Goal: Information Seeking & Learning: Learn about a topic

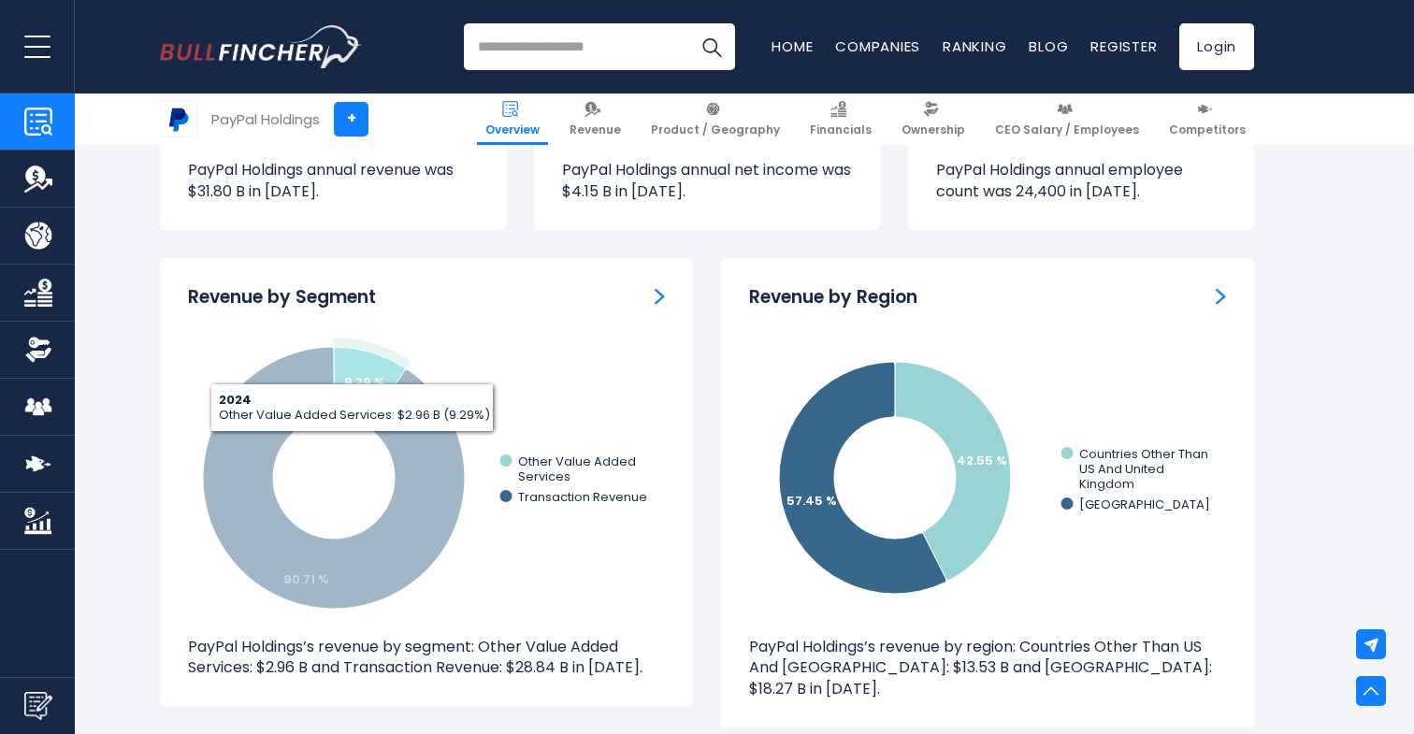
scroll to position [1629, 0]
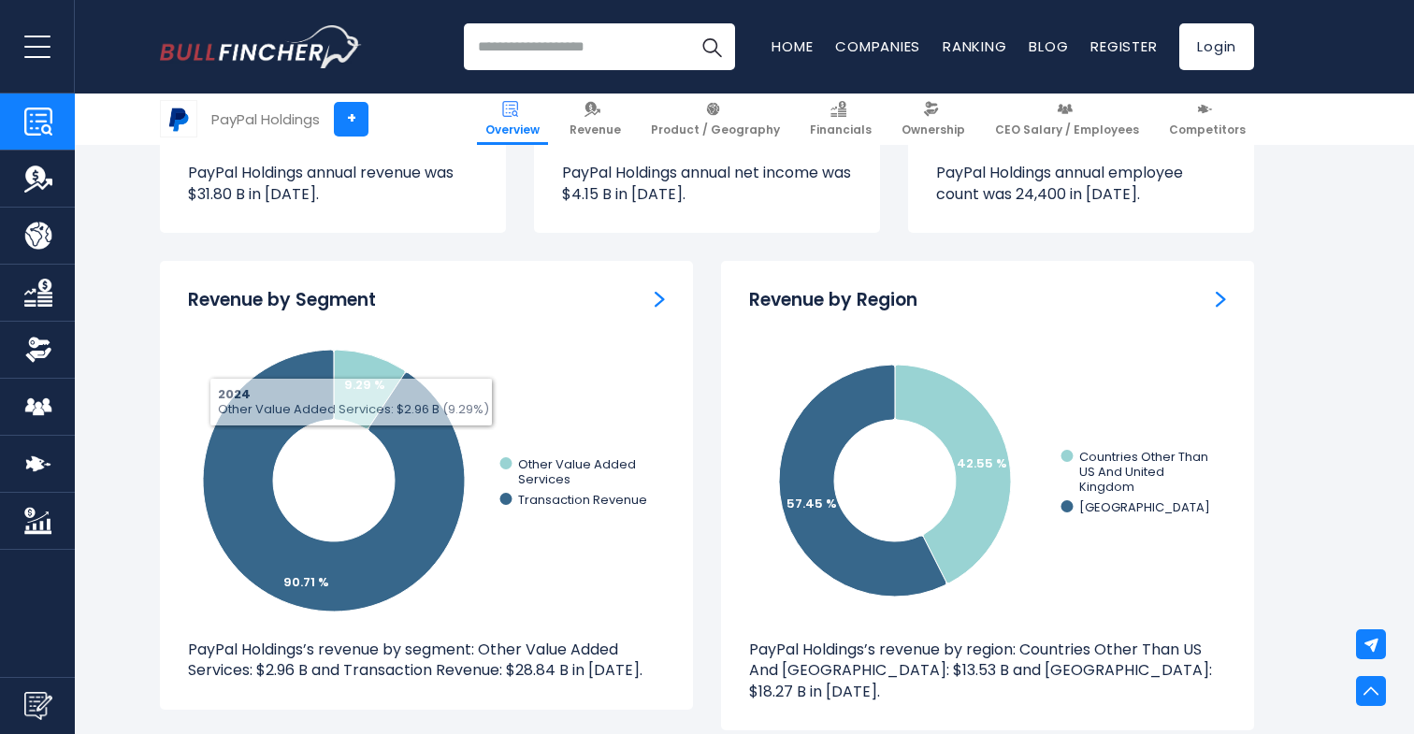
click at [630, 305] on div "Revenue by Segment" at bounding box center [426, 300] width 477 height 23
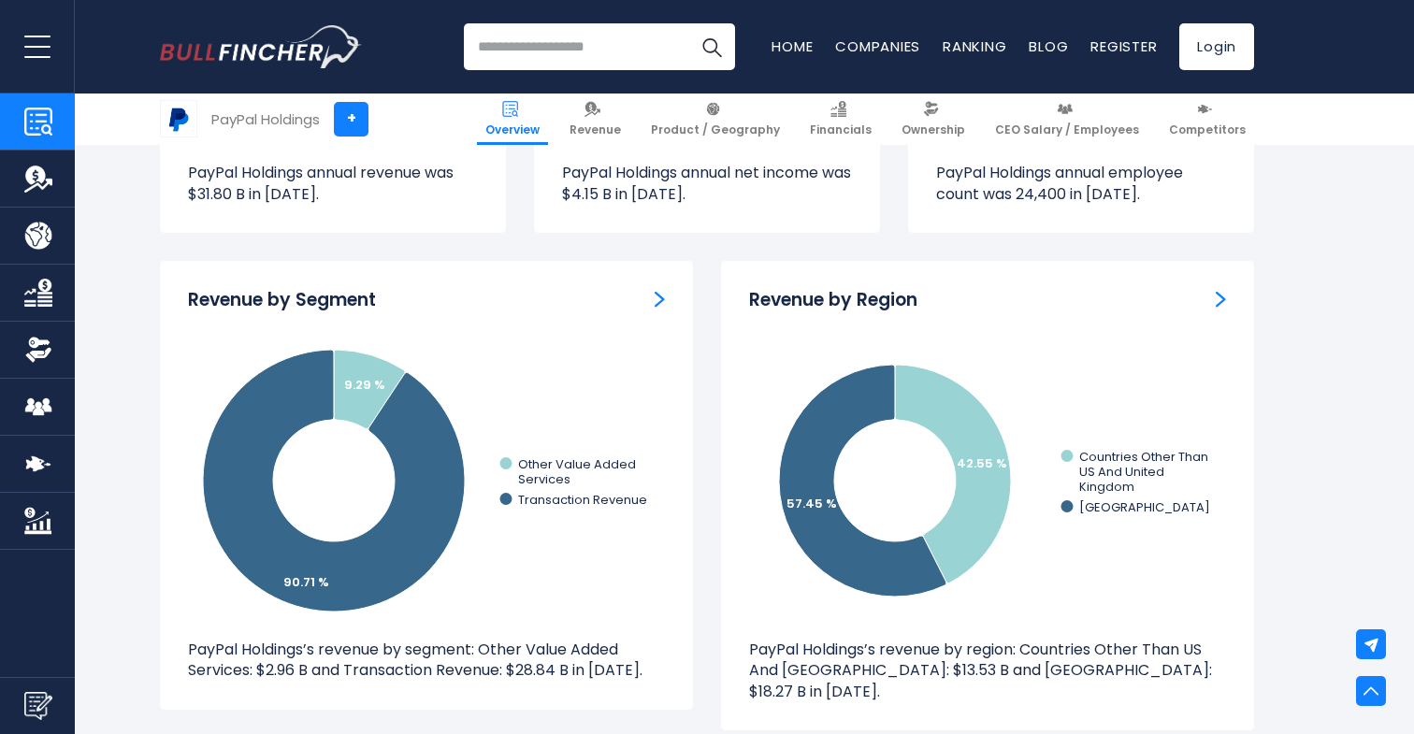
click at [645, 295] on div "Revenue by Segment" at bounding box center [426, 300] width 477 height 23
click at [659, 296] on img "Revenue by Segment" at bounding box center [660, 299] width 10 height 17
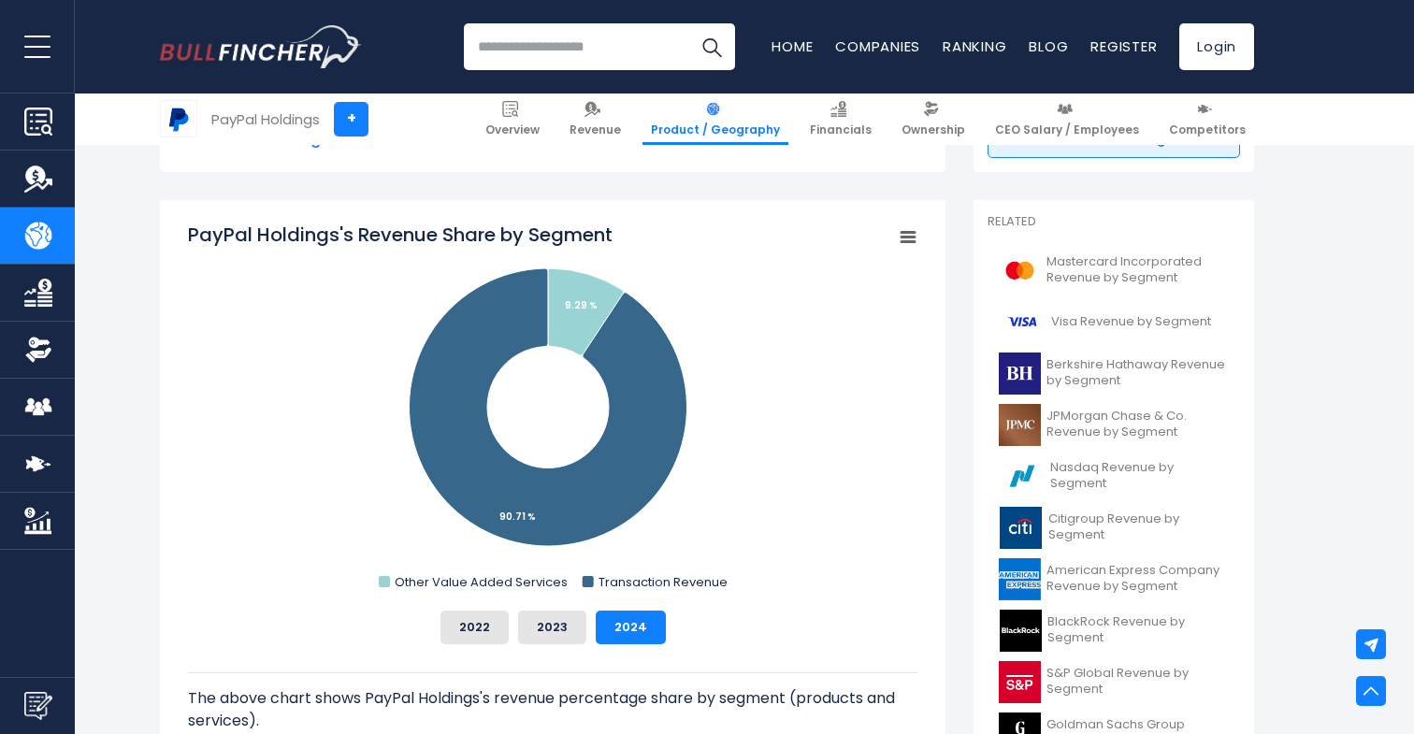
scroll to position [458, 0]
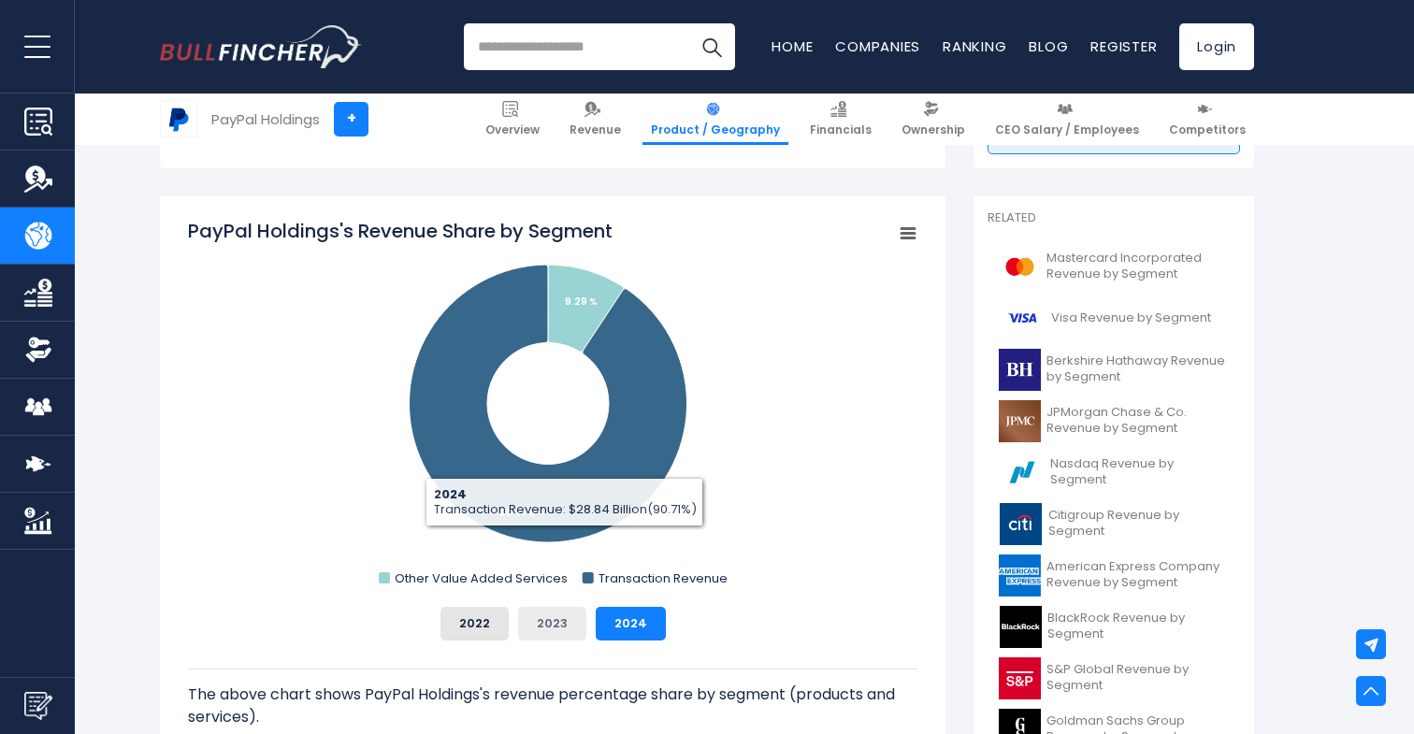
click at [549, 628] on button "2023" at bounding box center [552, 624] width 68 height 34
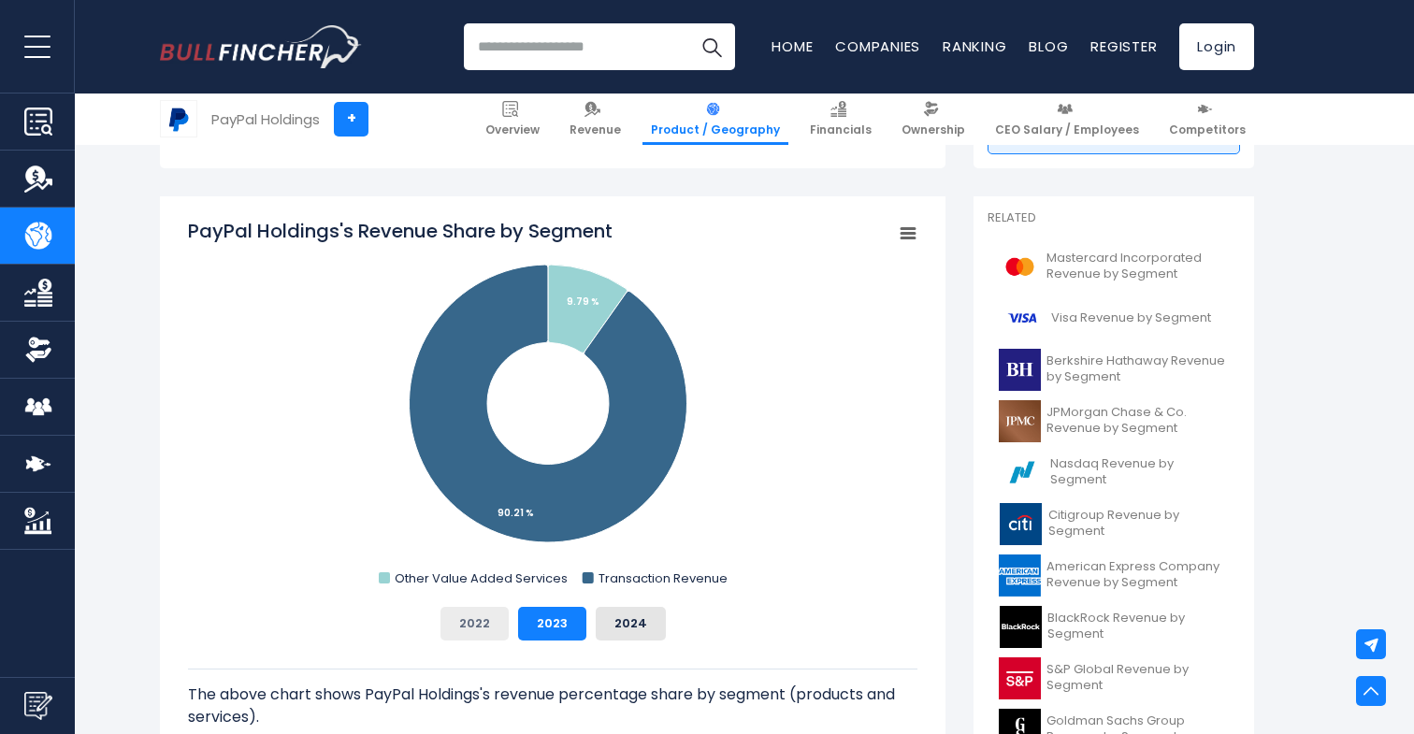
click at [483, 625] on button "2022" at bounding box center [474, 624] width 68 height 34
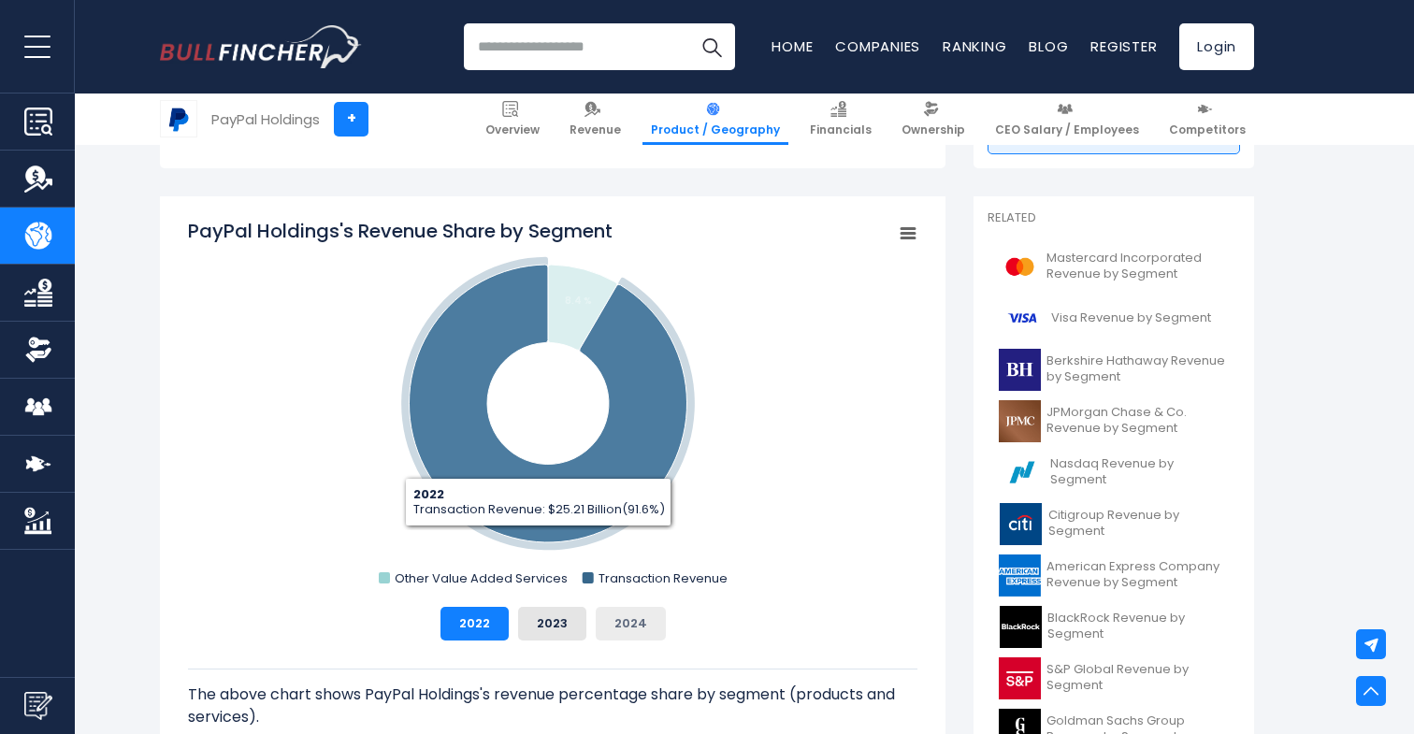
click at [620, 627] on button "2024" at bounding box center [631, 624] width 70 height 34
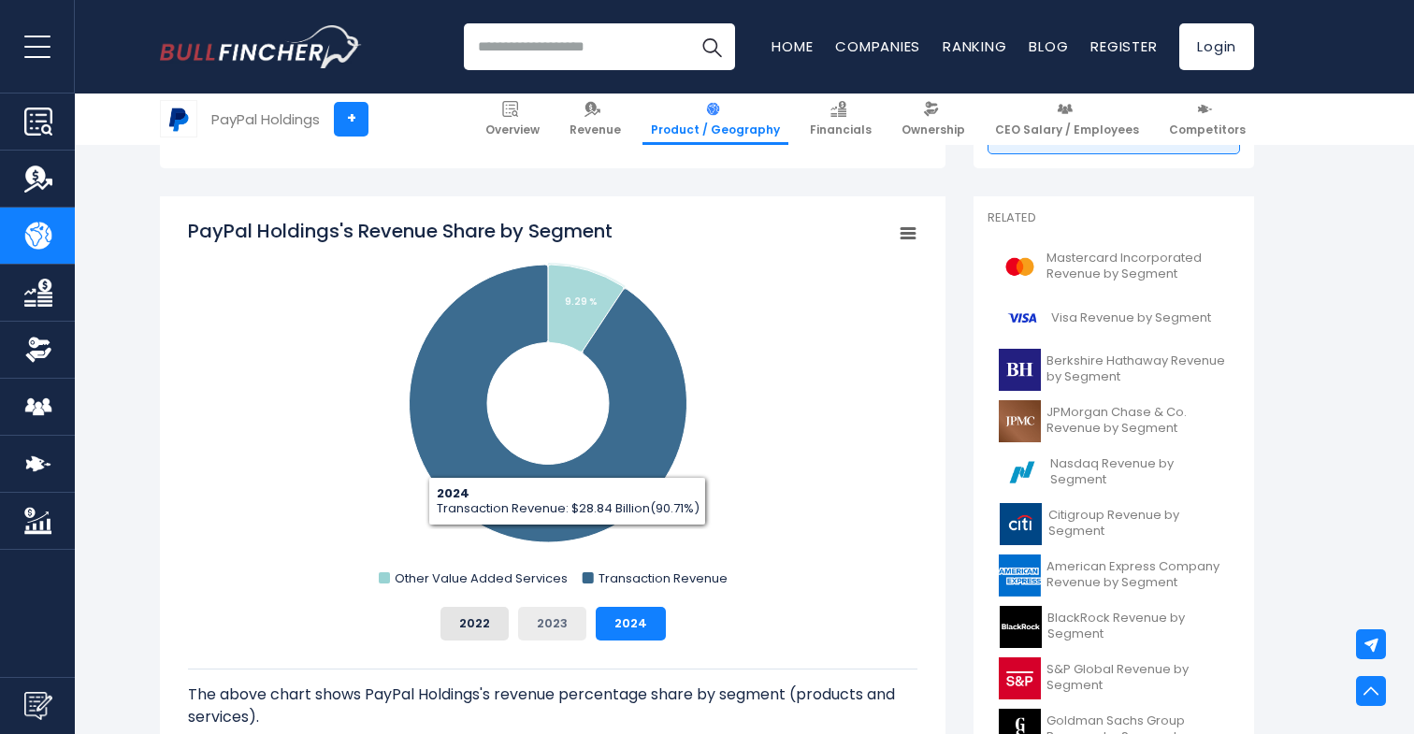
click at [533, 622] on button "2023" at bounding box center [552, 624] width 68 height 34
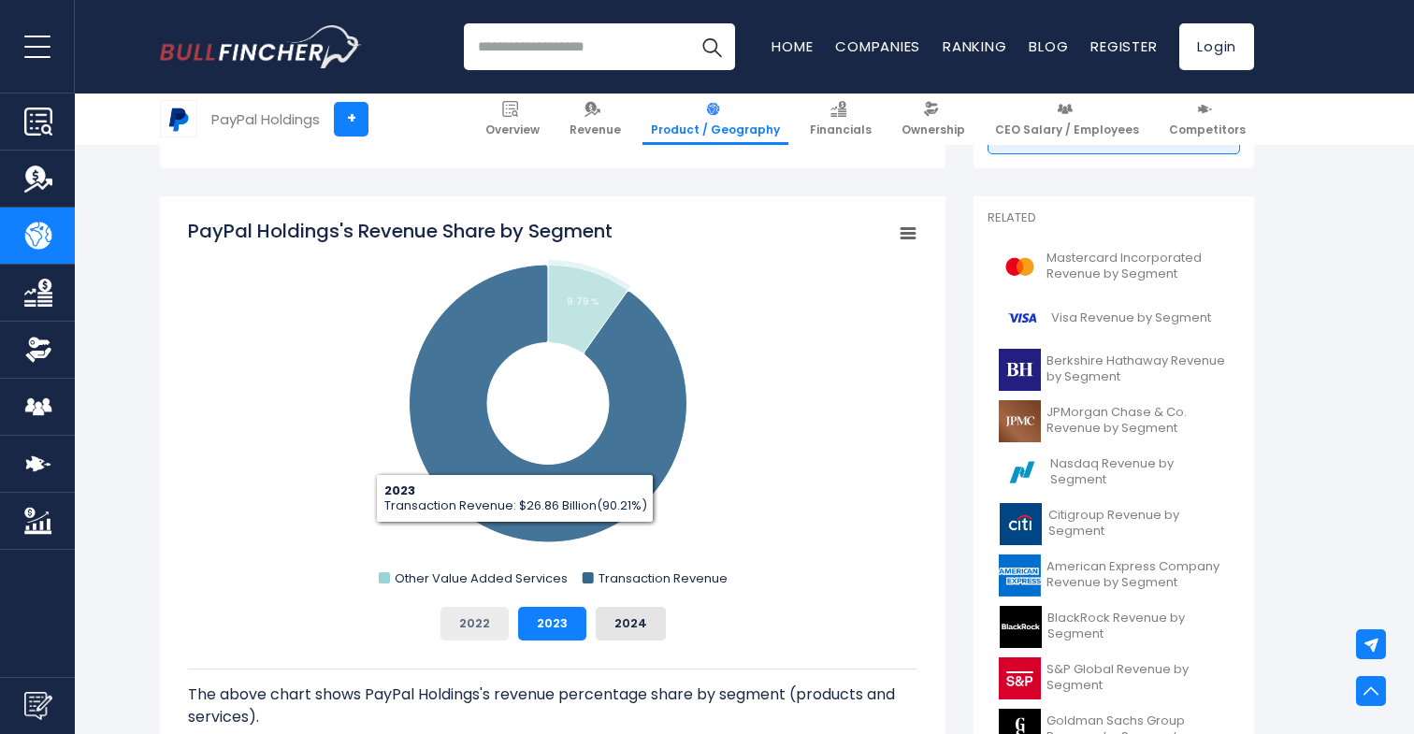
click at [469, 607] on button "2022" at bounding box center [474, 624] width 68 height 34
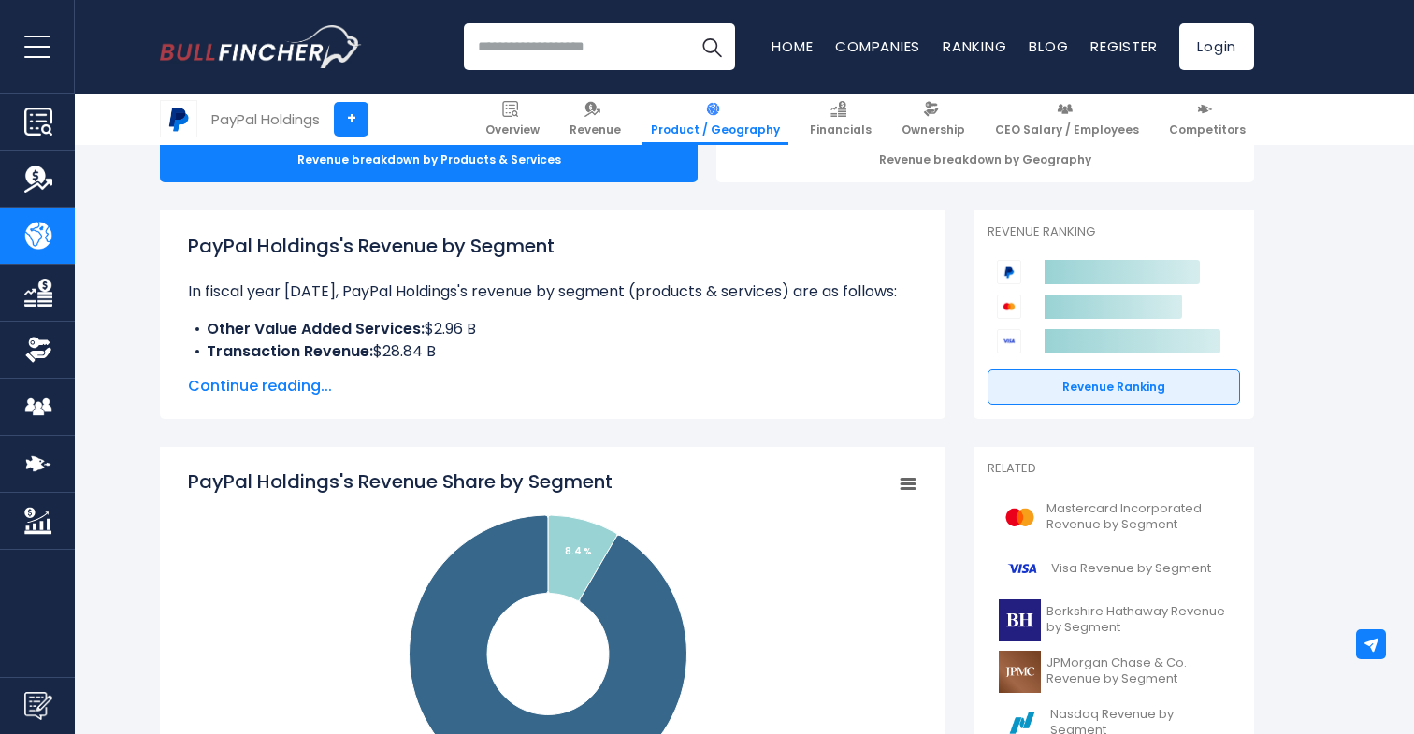
scroll to position [202, 0]
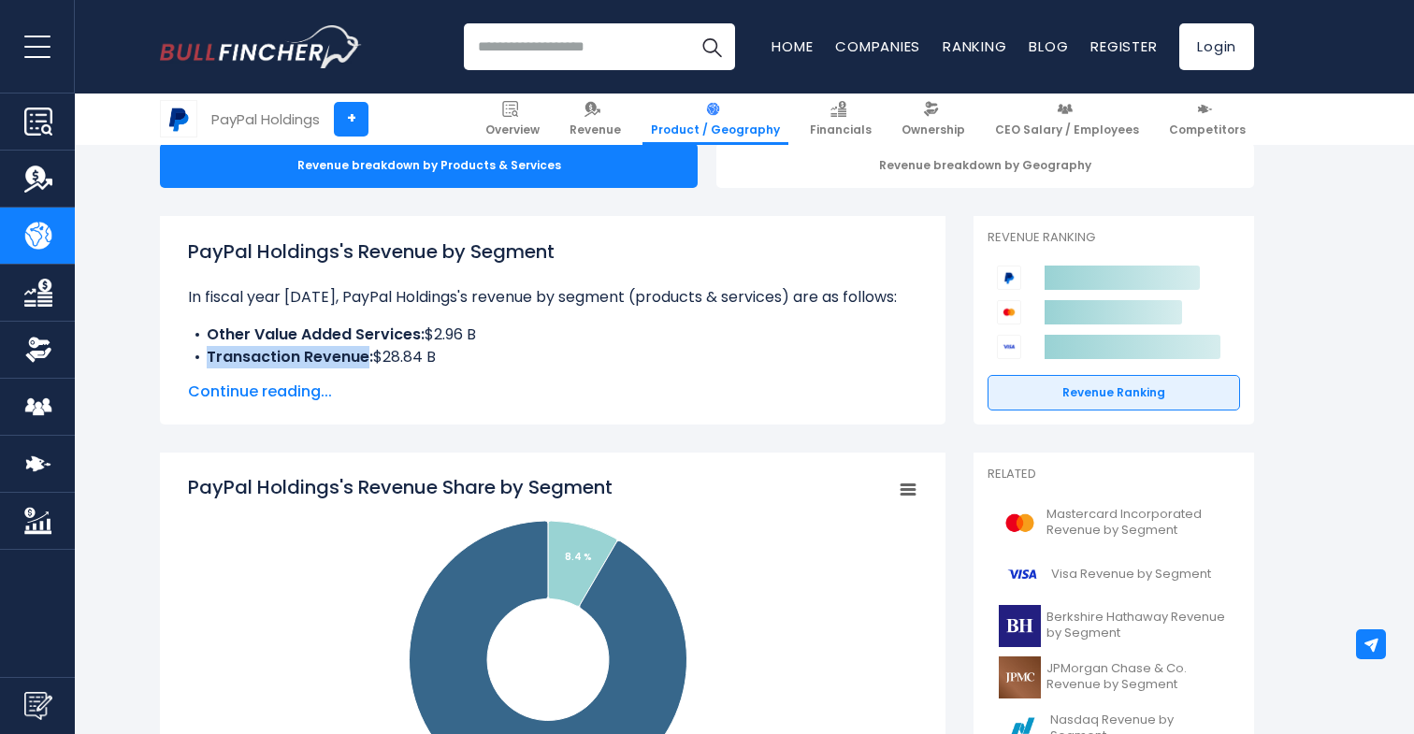
copy b "Transaction Revenue"
drag, startPoint x: 206, startPoint y: 358, endPoint x: 369, endPoint y: 358, distance: 163.7
click at [369, 358] on li "Transaction Revenue: $28.84 B" at bounding box center [552, 357] width 729 height 22
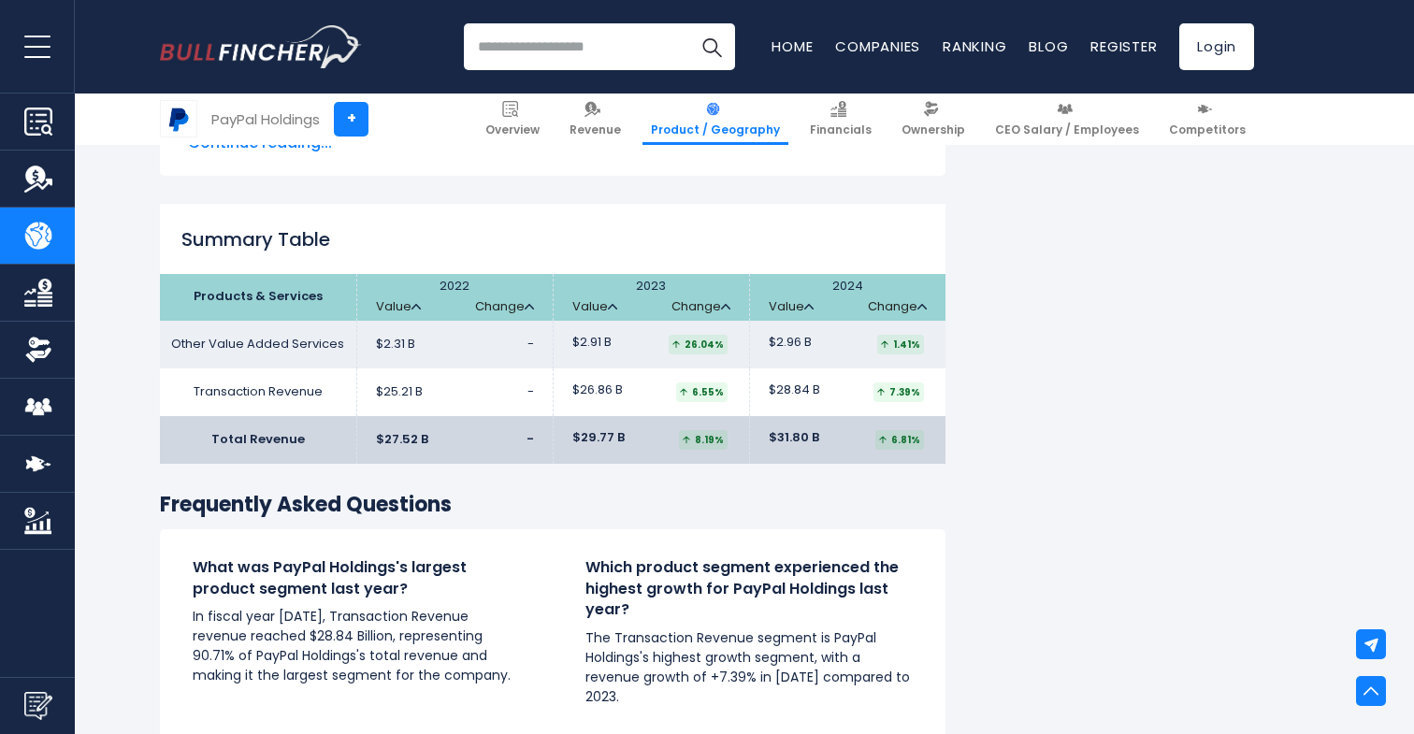
scroll to position [2779, 0]
